Goal: Find specific page/section: Find specific page/section

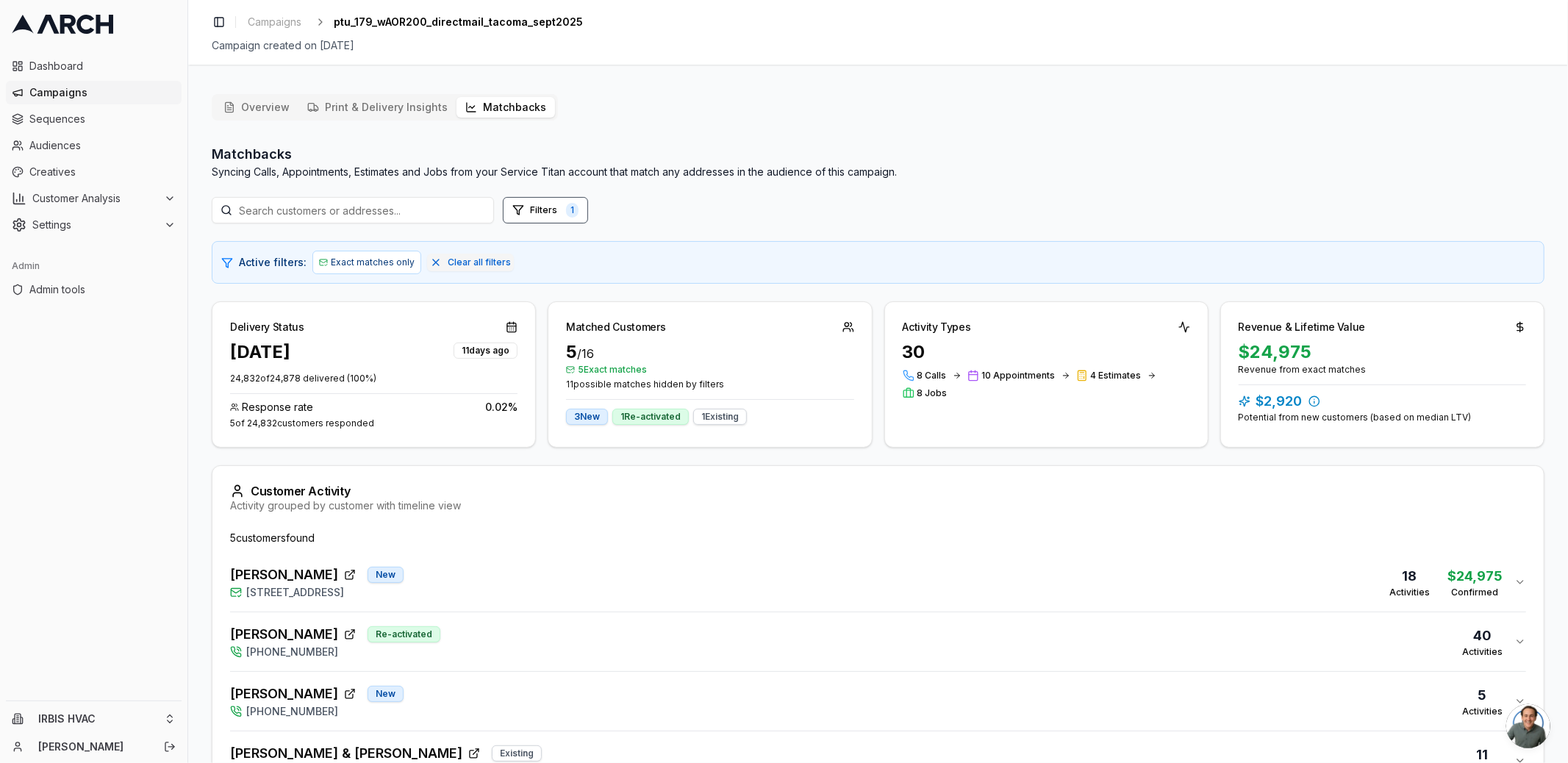
click at [87, 22] on icon at bounding box center [62, 24] width 102 height 20
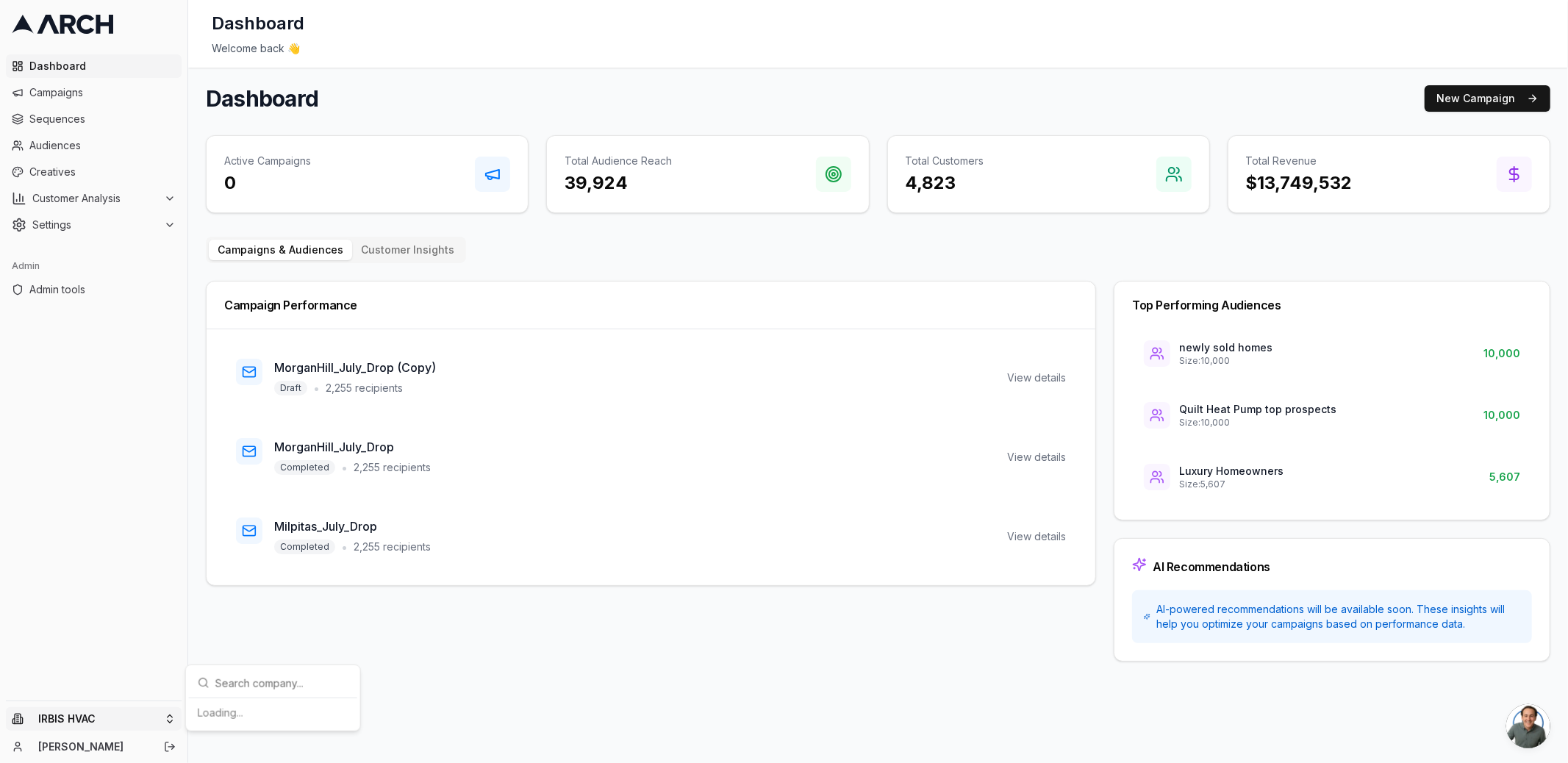
click at [164, 713] on html "Dashboard Campaigns Sequences Audiences Creatives Customer Analysis Settings Ad…" at bounding box center [784, 382] width 1568 height 763
click at [262, 486] on input "v" at bounding box center [282, 492] width 133 height 29
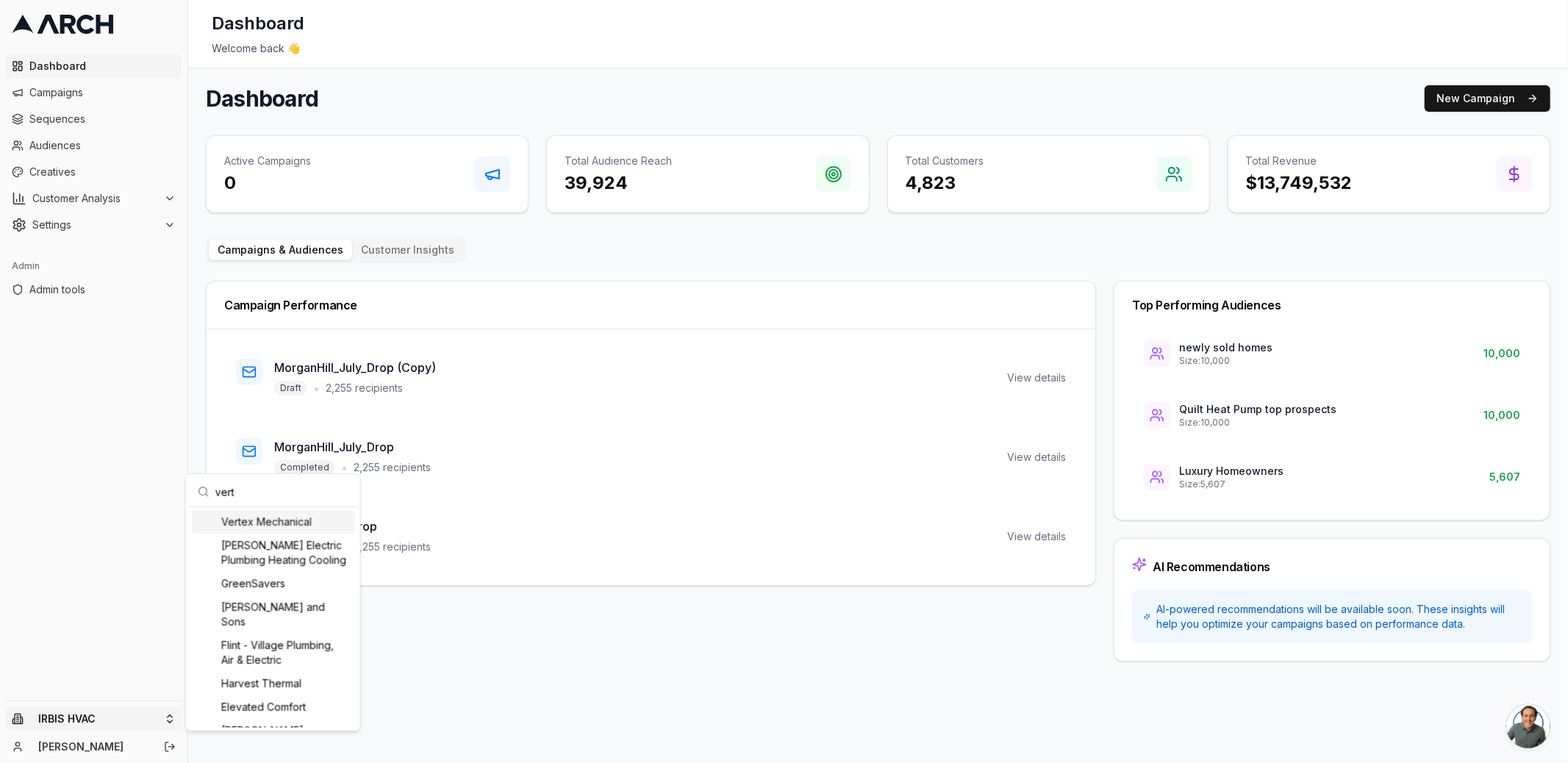
type input "verte"
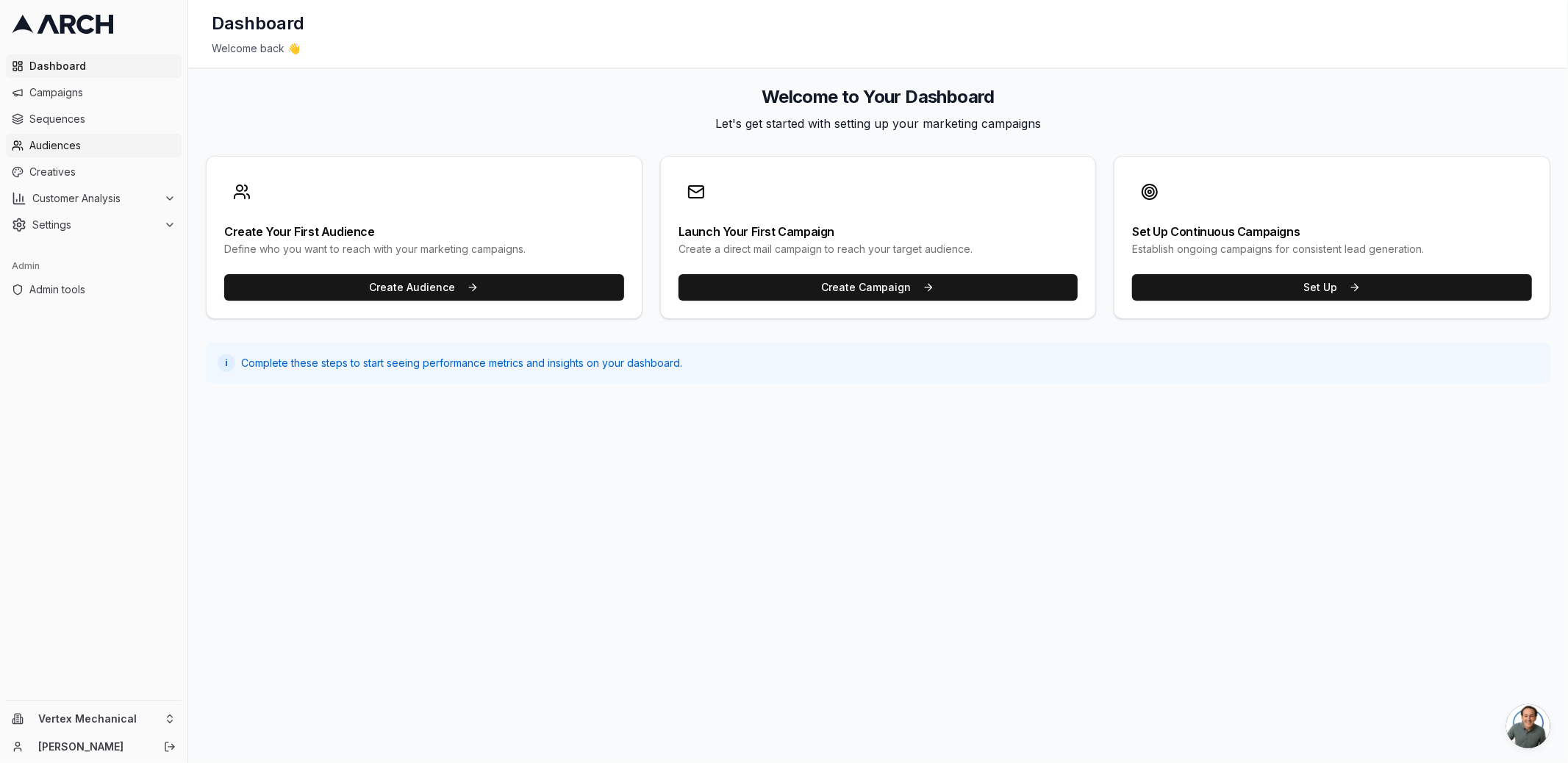
click at [99, 140] on span "Audiences" at bounding box center [102, 146] width 146 height 15
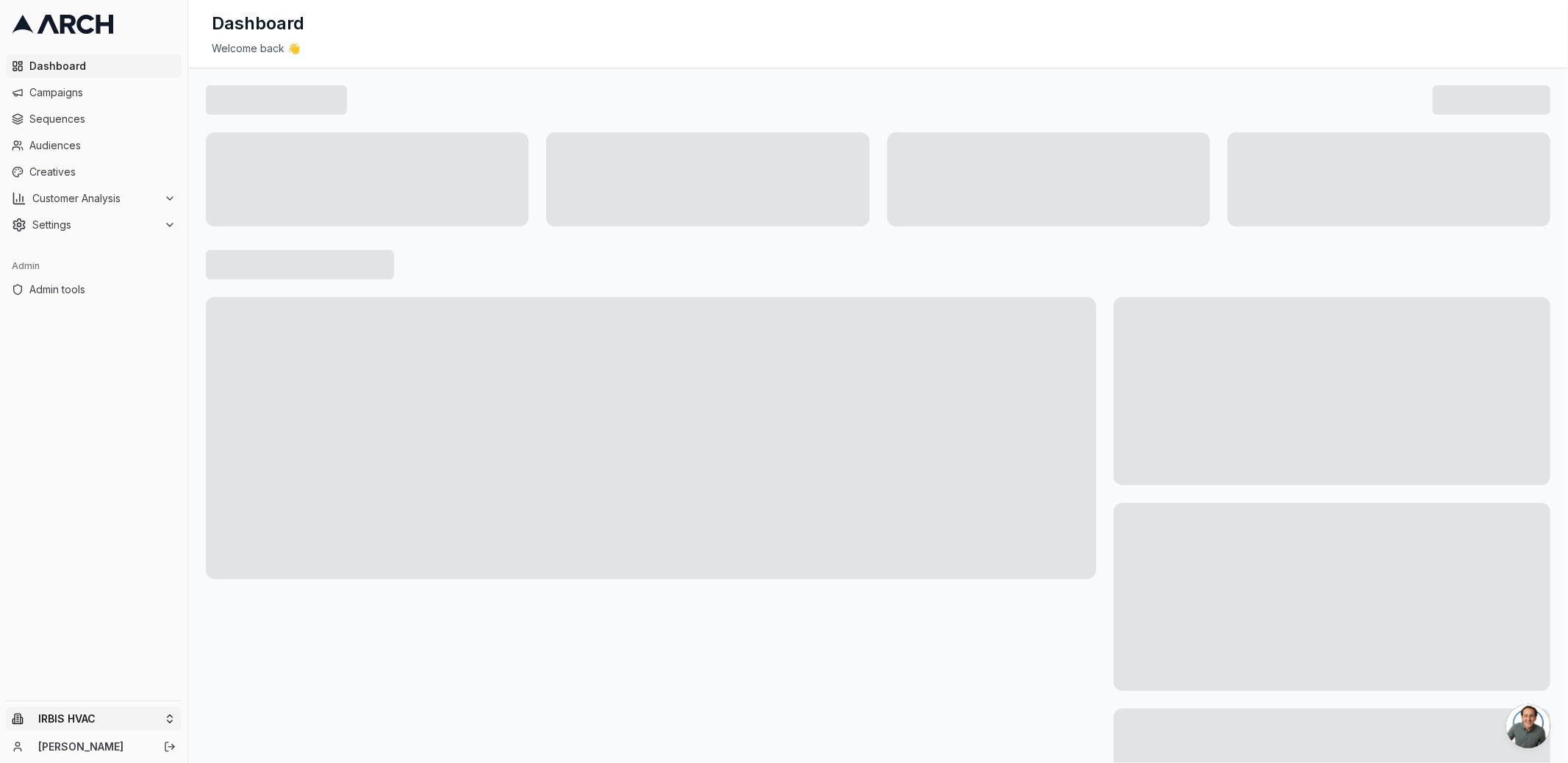
click at [172, 717] on html "Dashboard Campaigns Sequences Audiences Creatives Customer Analysis Settings Ad…" at bounding box center [784, 382] width 1568 height 763
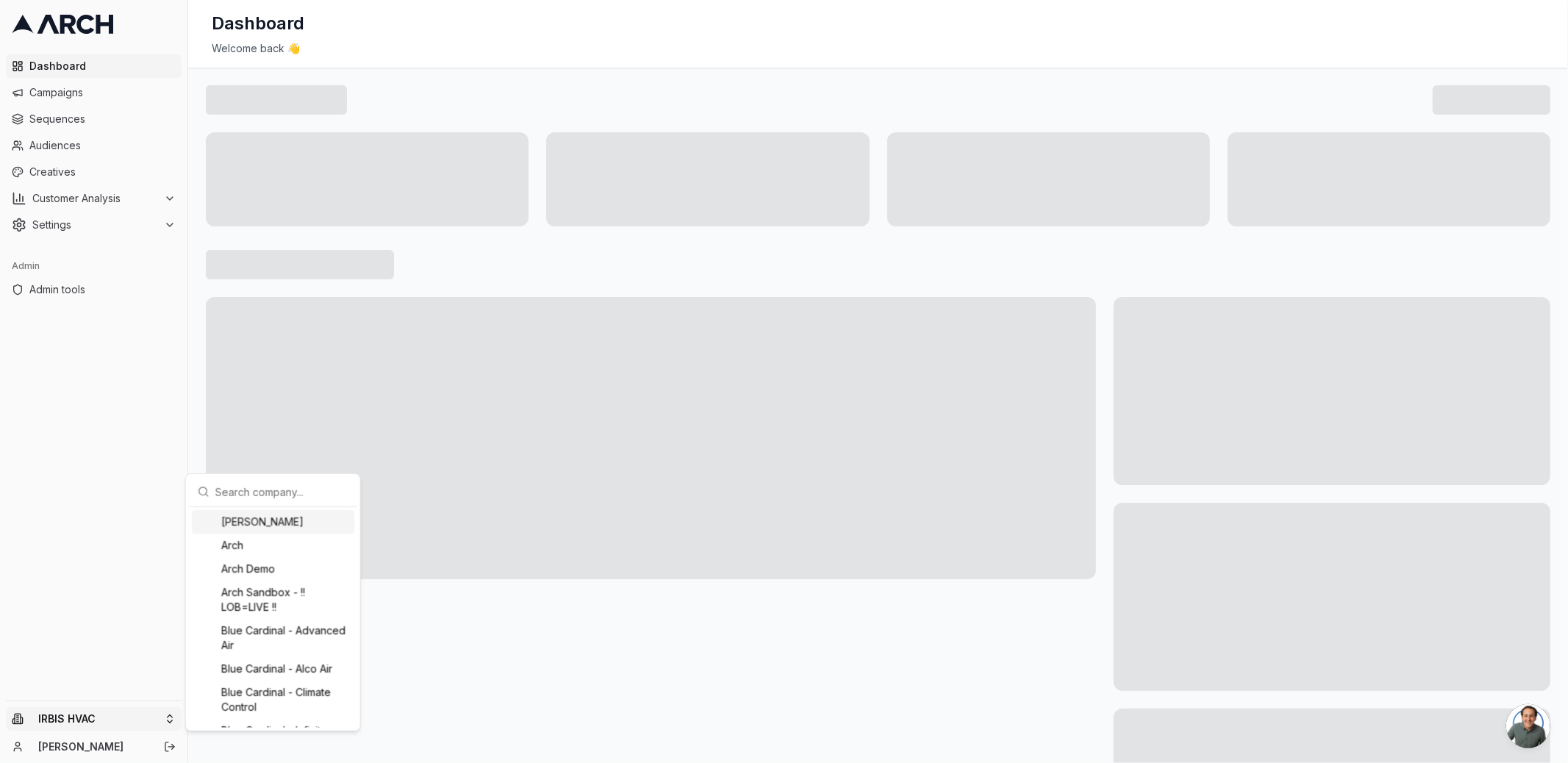
click at [291, 519] on div "[PERSON_NAME]" at bounding box center [273, 521] width 163 height 24
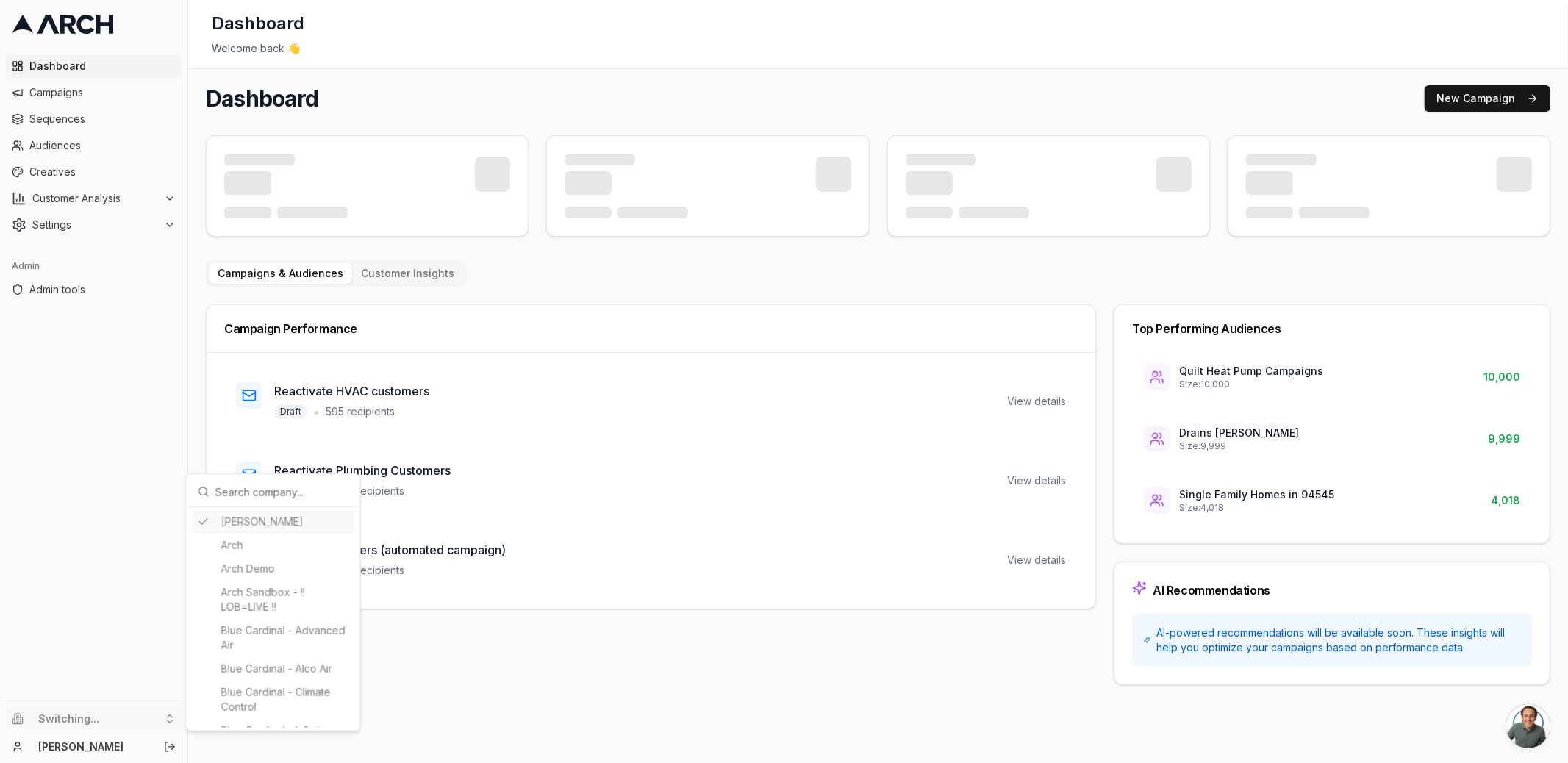
click at [193, 209] on html "Dashboard Campaigns Sequences Audiences Creatives Customer Analysis Settings Ad…" at bounding box center [784, 382] width 1568 height 763
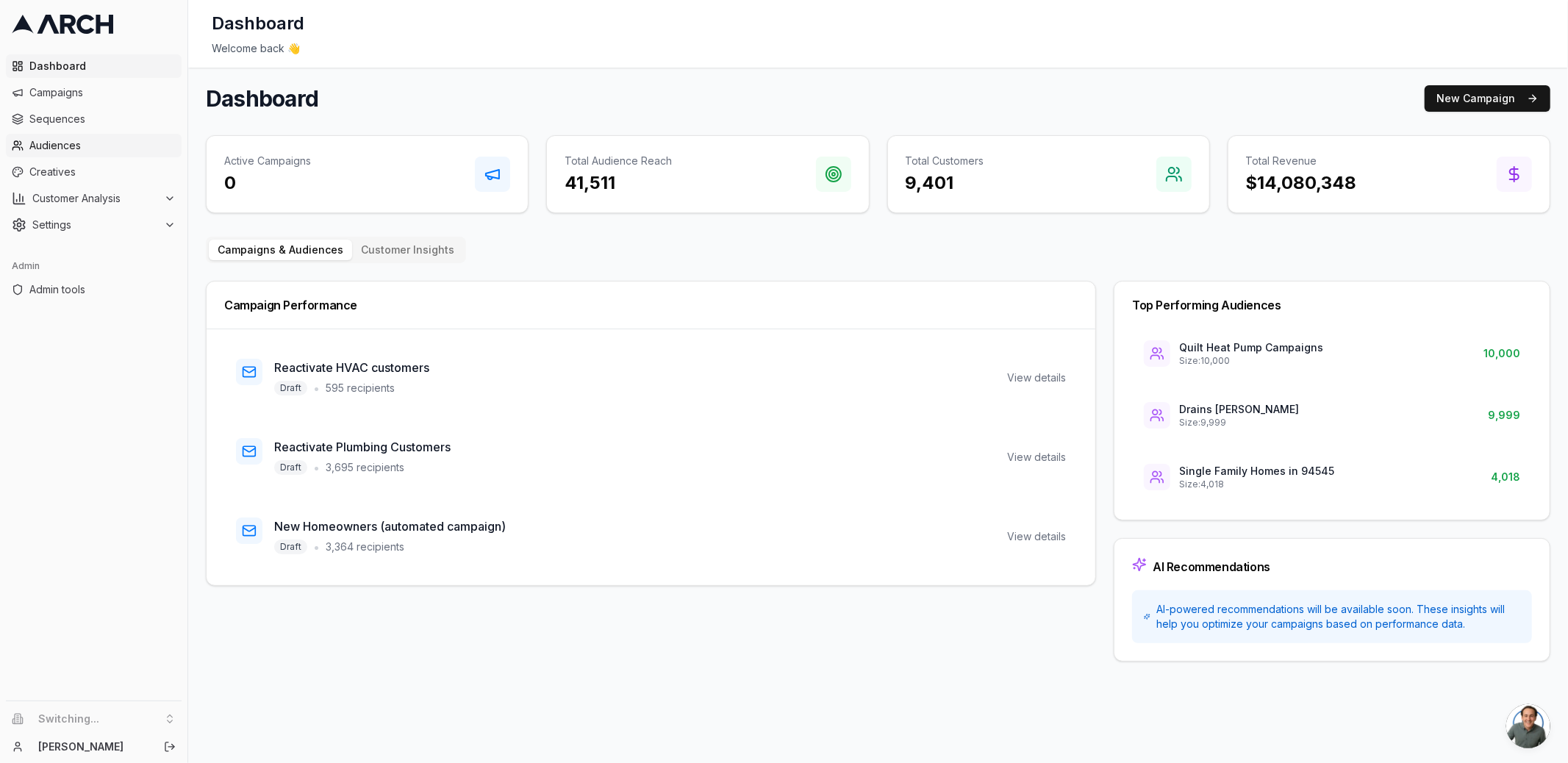
click at [102, 148] on span "Audiences" at bounding box center [102, 146] width 146 height 15
